Goal: Information Seeking & Learning: Learn about a topic

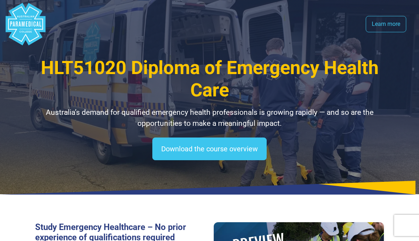
click at [386, 27] on link "Learn more" at bounding box center [385, 24] width 40 height 16
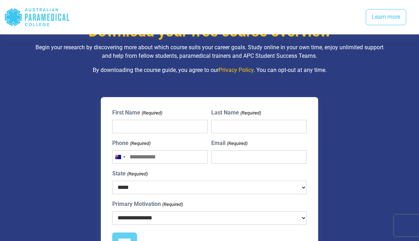
click at [387, 23] on link "Learn more" at bounding box center [385, 17] width 40 height 16
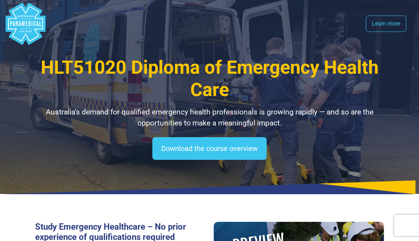
scroll to position [0, 0]
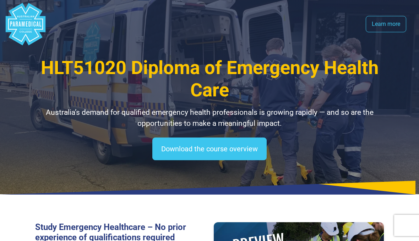
click at [25, 27] on polygon "Australian Paramedical College" at bounding box center [26, 24] width 40 height 43
click at [17, 27] on polygon "Australian Paramedical College" at bounding box center [26, 24] width 40 height 43
click at [31, 30] on polygon "Australian Paramedical College" at bounding box center [26, 24] width 40 height 43
click at [67, 66] on span "HLT51020 Diploma of Emergency Health Care" at bounding box center [209, 79] width 337 height 44
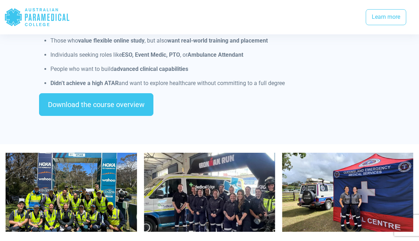
scroll to position [694, 0]
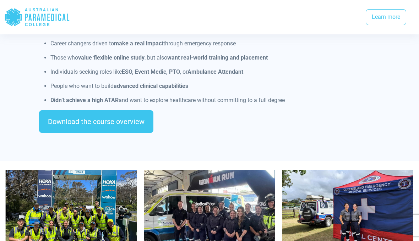
click at [27, 16] on icon "Australian Paramedical College" at bounding box center [26, 17] width 3 height 7
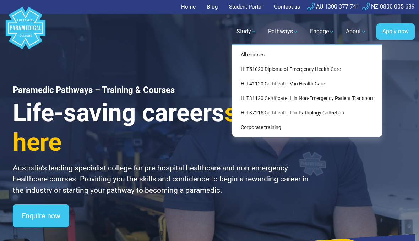
click at [255, 114] on link "HLT37215 Certificate III in Pathology Collection" at bounding box center [307, 112] width 144 height 13
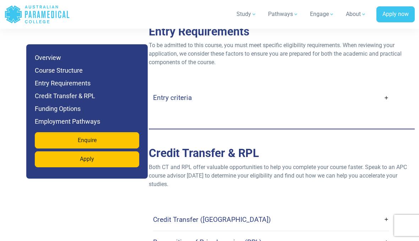
scroll to position [1926, 0]
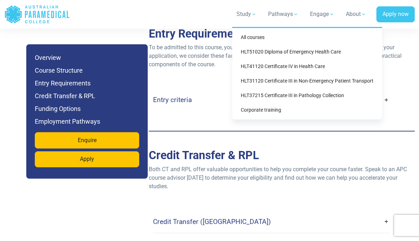
click at [353, 32] on div "All courses HLT51020 Diploma of Emergency Health Care HLT41120 Certificate IV i…" at bounding box center [307, 73] width 150 height 93
click at [258, 42] on link "All courses" at bounding box center [307, 37] width 144 height 13
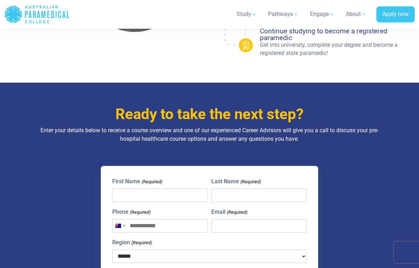
scroll to position [788, 0]
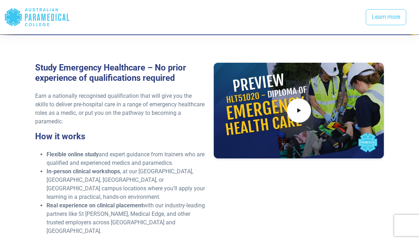
scroll to position [127, 0]
